Goal: Transaction & Acquisition: Purchase product/service

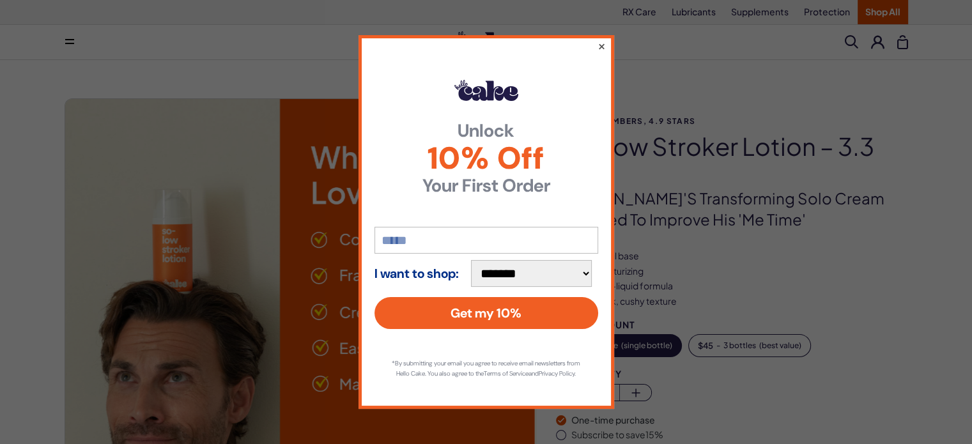
click at [605, 43] on button "×" at bounding box center [601, 45] width 8 height 15
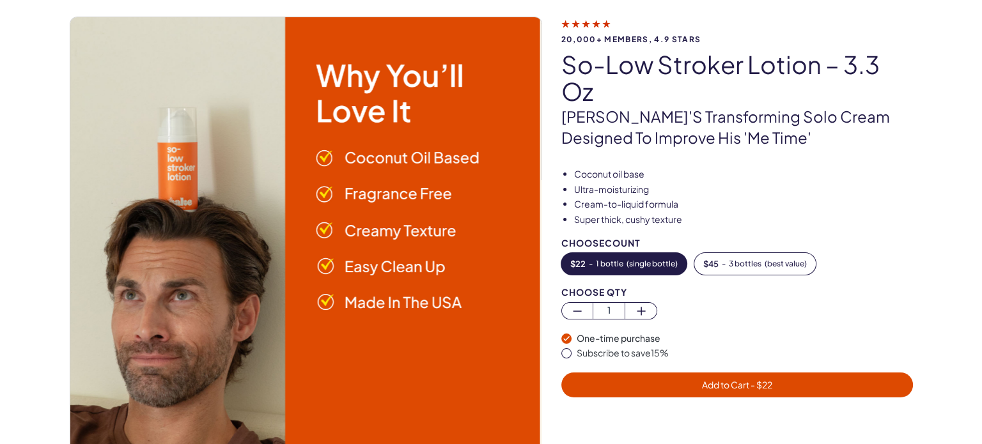
scroll to position [85, 0]
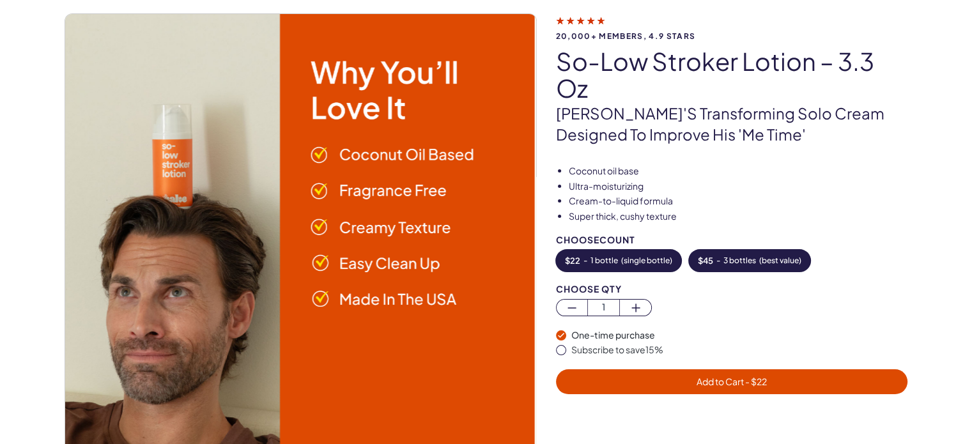
click at [737, 266] on button "$ 45 - 3 bottles ( best value )" at bounding box center [749, 261] width 121 height 22
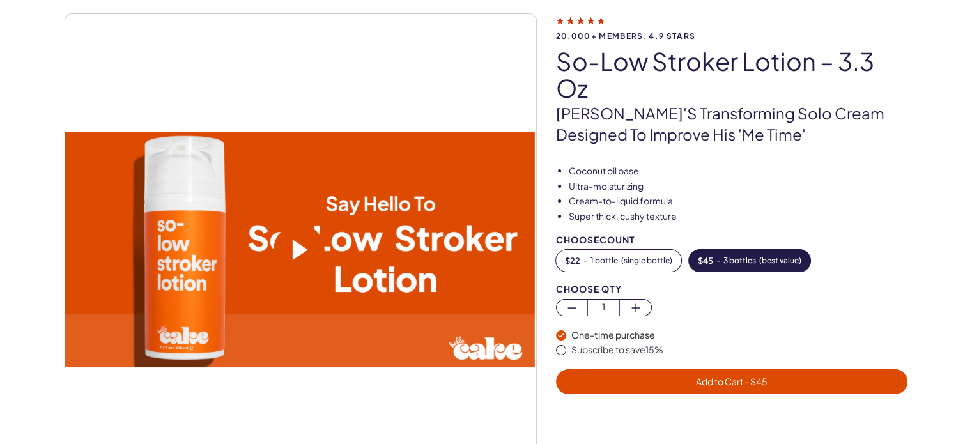
click at [614, 347] on div "Subscribe to save 15 %" at bounding box center [740, 350] width 337 height 13
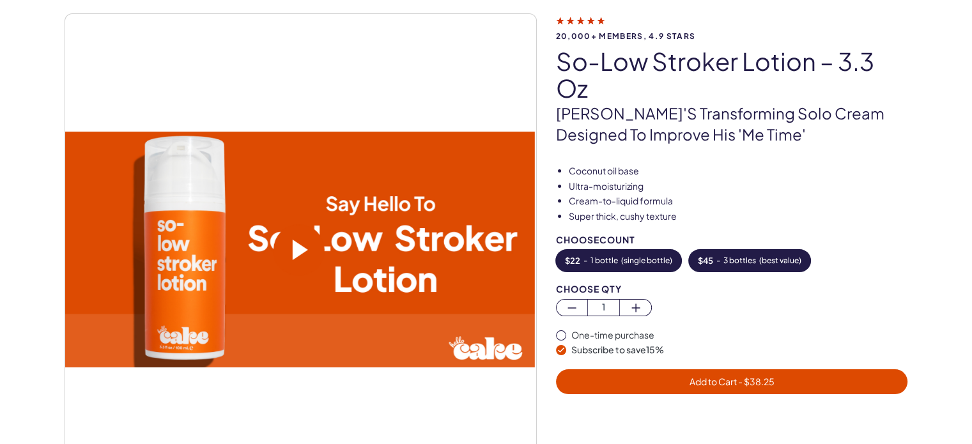
click at [625, 266] on button "$ 22 - 1 bottle ( single bottle )" at bounding box center [618, 261] width 125 height 22
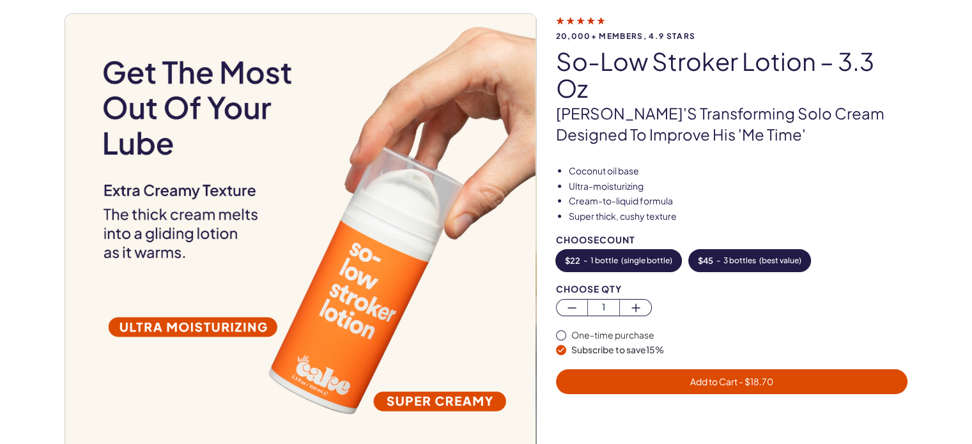
click at [728, 266] on button "$ 45 - 3 bottles ( best value )" at bounding box center [749, 261] width 121 height 22
click at [582, 332] on div "One-time purchase" at bounding box center [740, 335] width 337 height 13
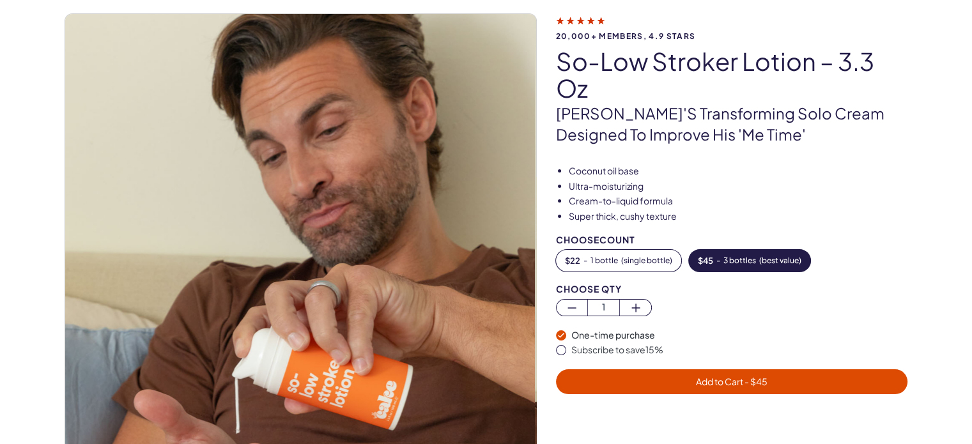
click at [604, 347] on div "Subscribe to save 15 %" at bounding box center [740, 350] width 337 height 13
click at [762, 382] on span "- $ 38.25" at bounding box center [756, 382] width 38 height 12
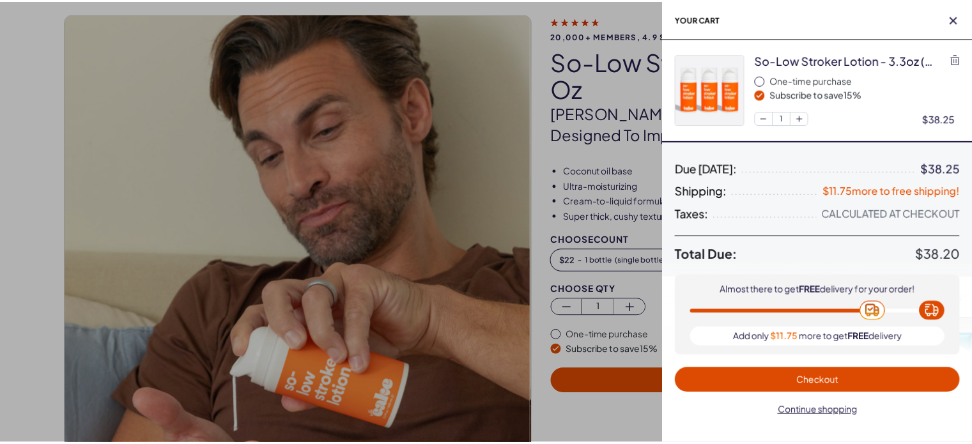
scroll to position [0, 0]
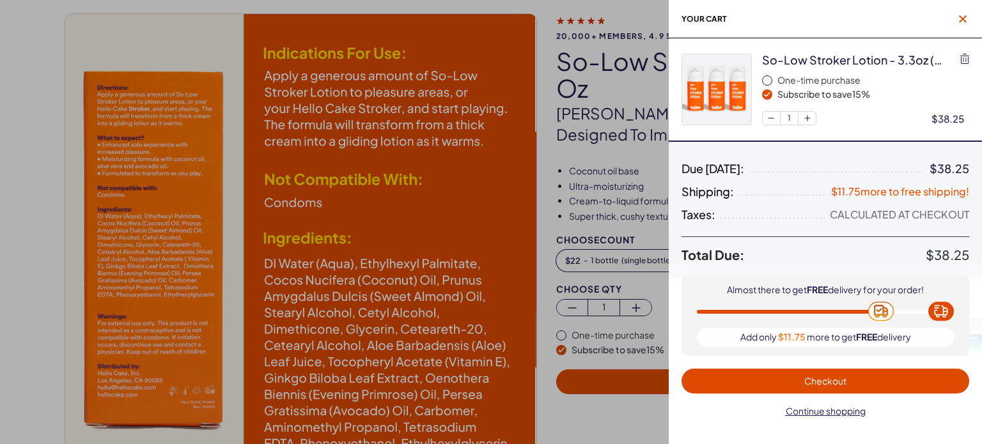
click at [967, 13] on span "button" at bounding box center [962, 19] width 13 height 13
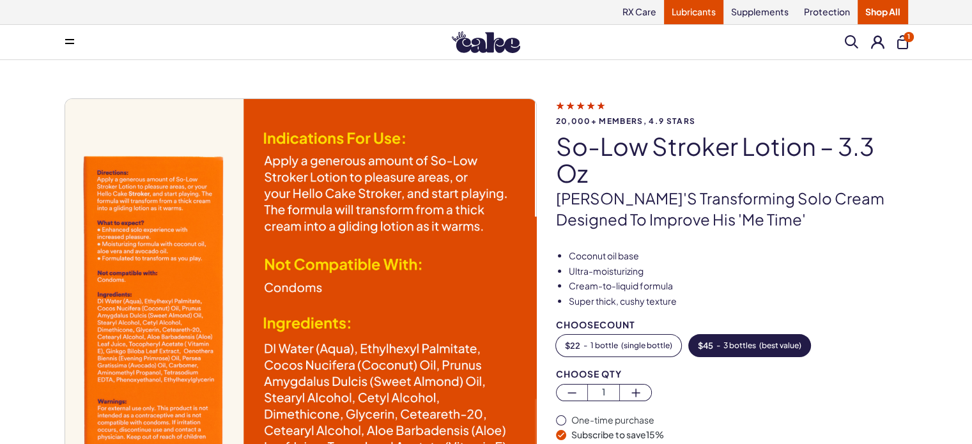
click at [684, 13] on link "Lubricants" at bounding box center [693, 12] width 59 height 24
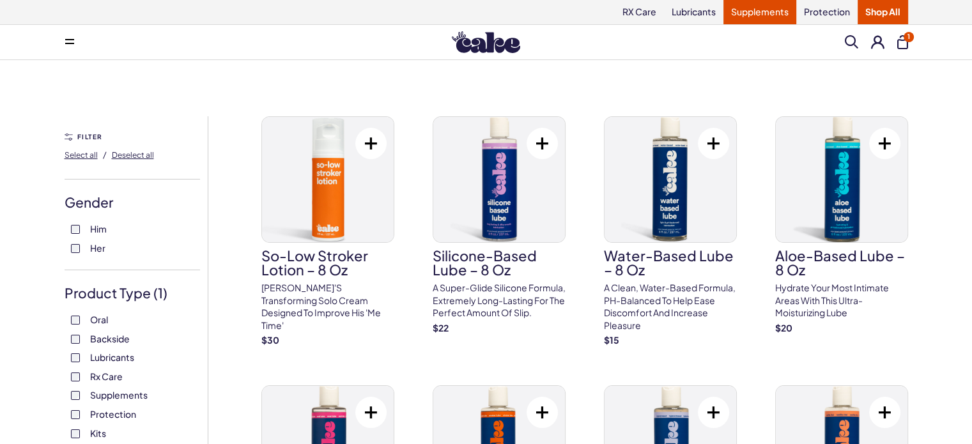
click at [753, 10] on link "Supplements" at bounding box center [760, 12] width 73 height 24
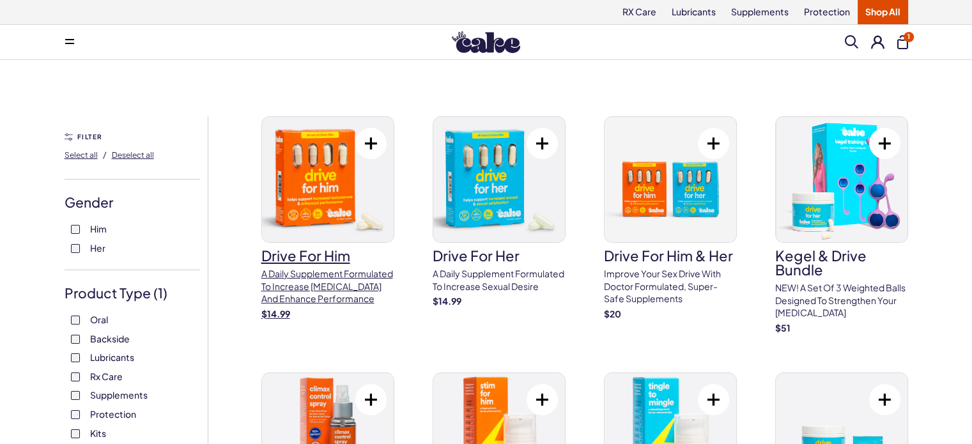
click at [338, 187] on img at bounding box center [328, 179] width 132 height 125
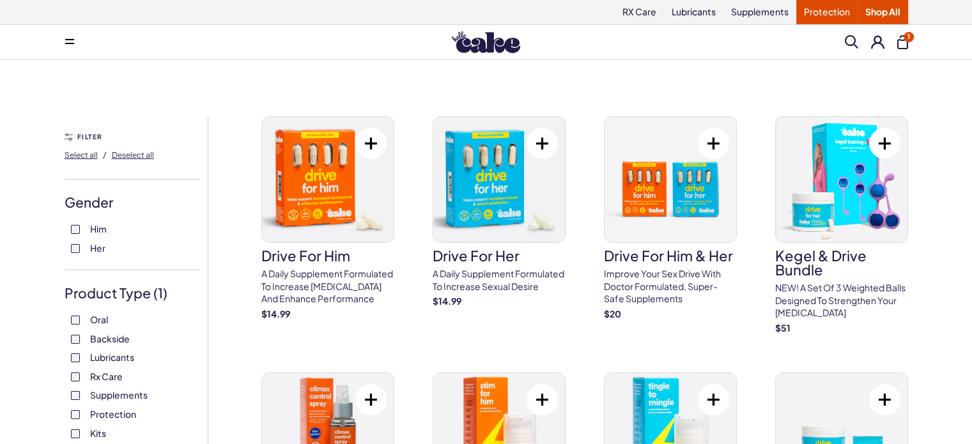
click at [821, 15] on link "Protection" at bounding box center [827, 12] width 61 height 24
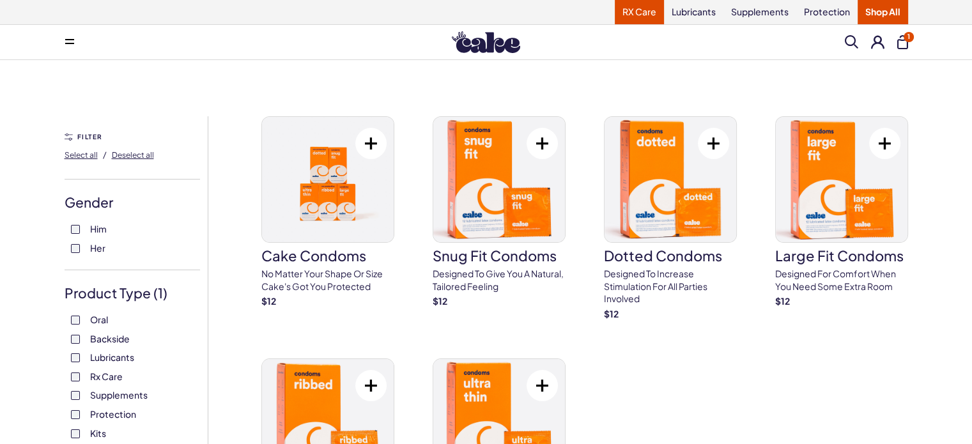
click at [632, 15] on link "RX Care" at bounding box center [639, 12] width 49 height 24
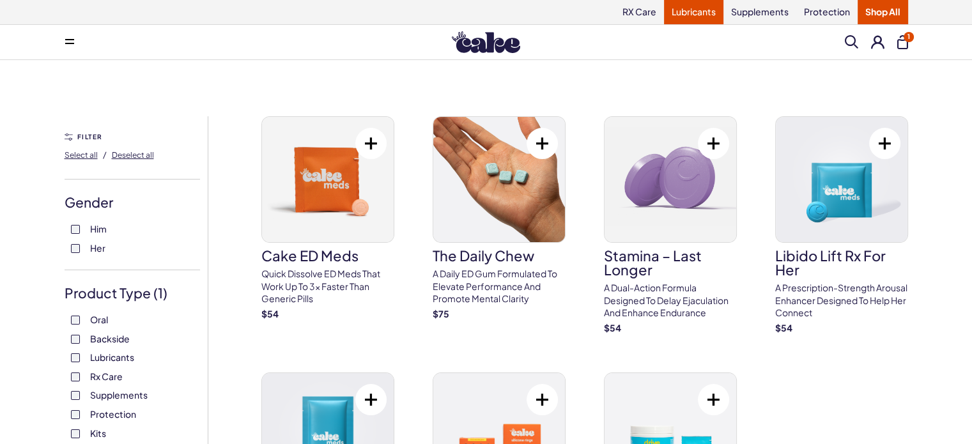
click at [683, 19] on link "Lubricants" at bounding box center [693, 12] width 59 height 24
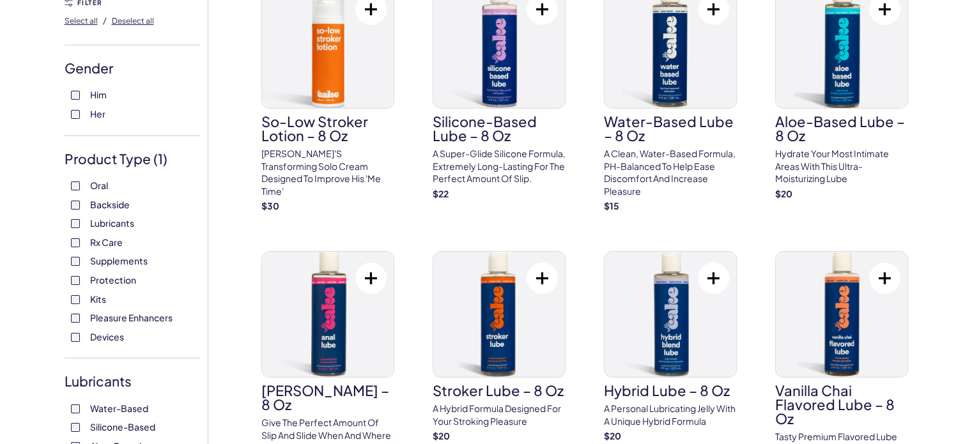
scroll to position [170, 0]
